Goal: Information Seeking & Learning: Learn about a topic

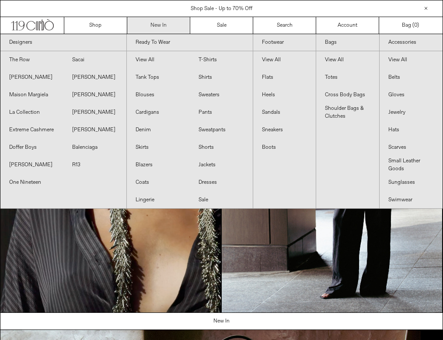
click at [154, 30] on link "New In" at bounding box center [158, 25] width 63 height 17
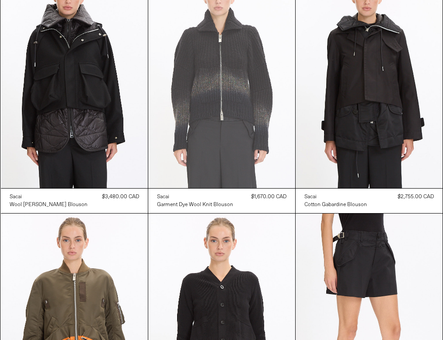
scroll to position [83, 0]
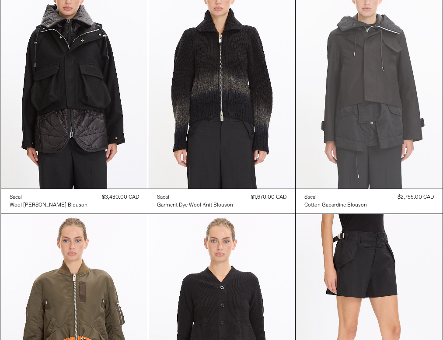
click at [373, 93] on at bounding box center [369, 78] width 147 height 220
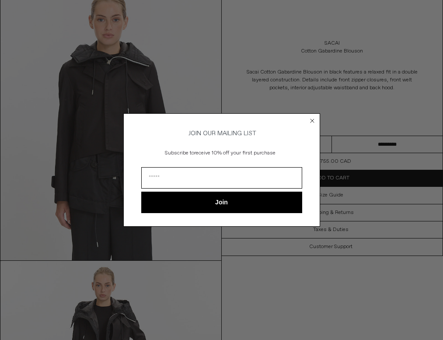
click at [314, 118] on circle "Close dialog" at bounding box center [312, 121] width 8 height 8
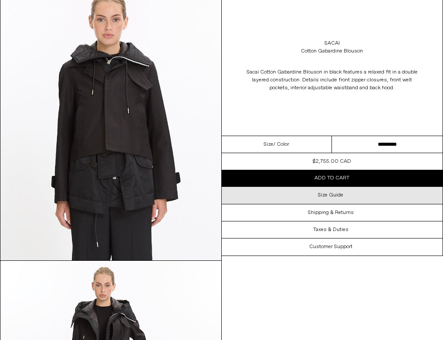
click at [341, 197] on h3 "Size Guide" at bounding box center [330, 195] width 25 height 6
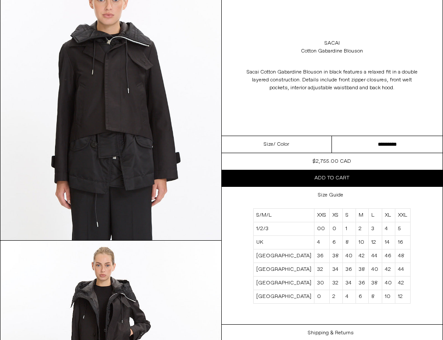
scroll to position [89, 0]
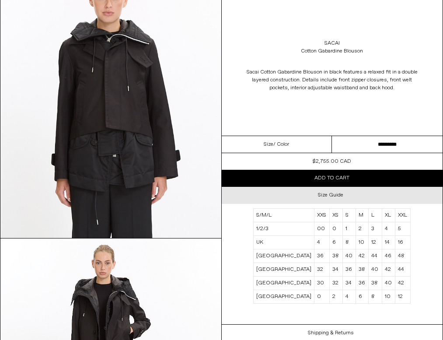
click at [332, 196] on h3 "Size Guide" at bounding box center [330, 195] width 25 height 6
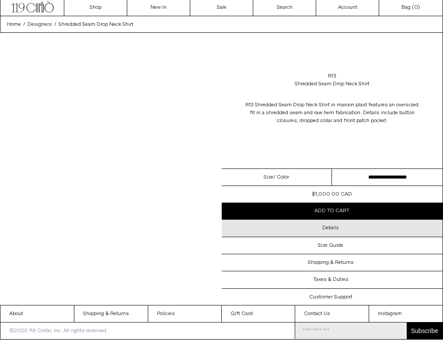
click at [334, 225] on h3 "Details" at bounding box center [330, 228] width 17 height 6
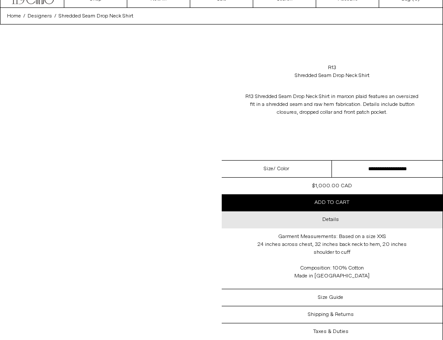
click at [334, 220] on h3 "Details" at bounding box center [330, 220] width 17 height 6
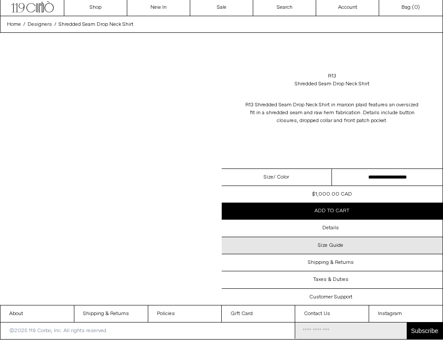
click at [338, 244] on div "Size Guide" at bounding box center [332, 245] width 221 height 17
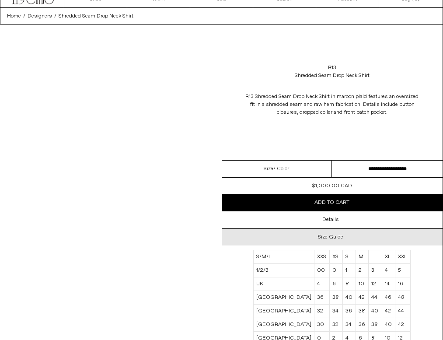
click at [338, 241] on div "Size Guide" at bounding box center [332, 237] width 221 height 17
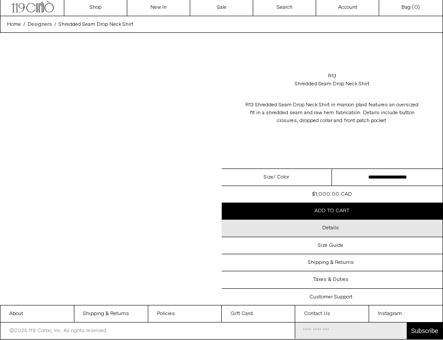
click at [336, 225] on h3 "Details" at bounding box center [330, 228] width 17 height 6
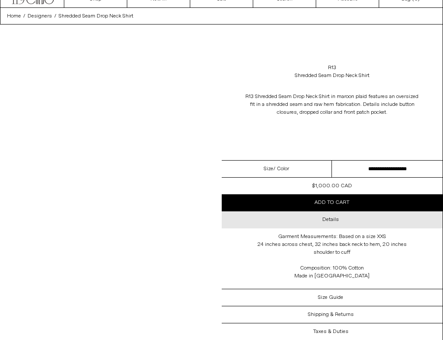
click at [336, 220] on h3 "Details" at bounding box center [330, 220] width 17 height 6
